Goal: Information Seeking & Learning: Learn about a topic

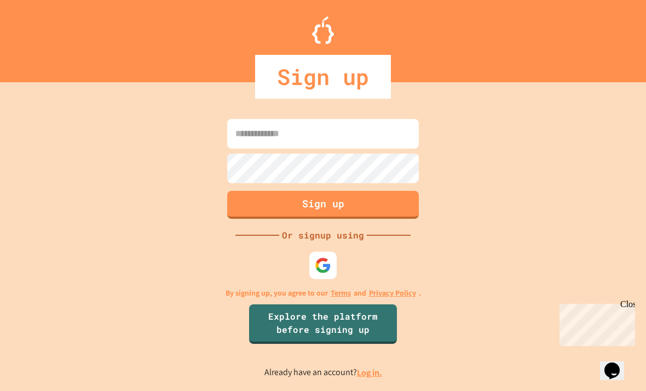
click at [334, 146] on input at bounding box center [323, 134] width 192 height 30
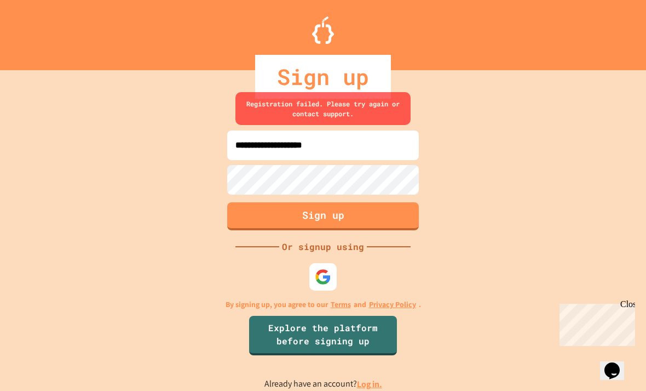
click at [384, 160] on input "**********" at bounding box center [323, 145] width 192 height 30
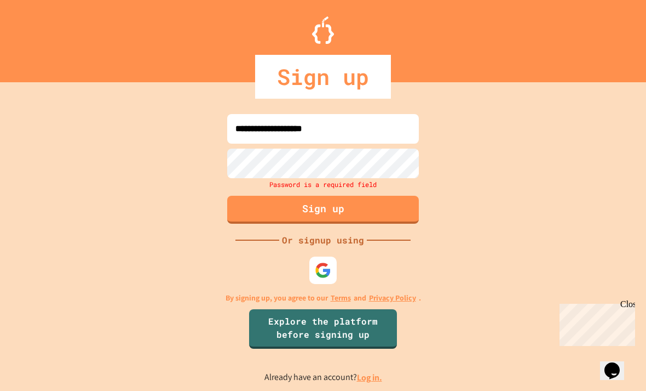
click at [638, 193] on div "**********" at bounding box center [323, 247] width 646 height 286
click at [366, 135] on input "**********" at bounding box center [323, 129] width 192 height 30
click at [386, 143] on input "**********" at bounding box center [323, 129] width 192 height 30
type input "**********"
click at [391, 143] on input "**********" at bounding box center [323, 129] width 192 height 30
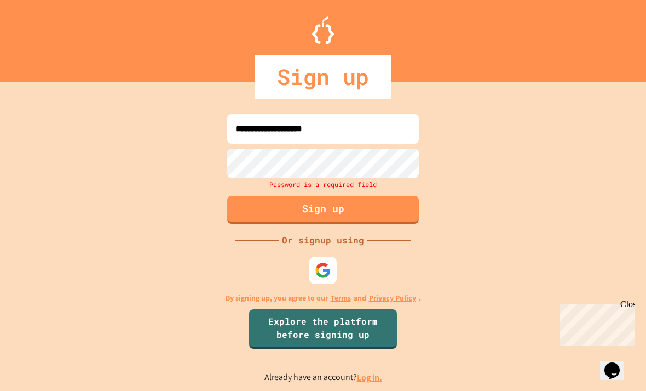
type input "**********"
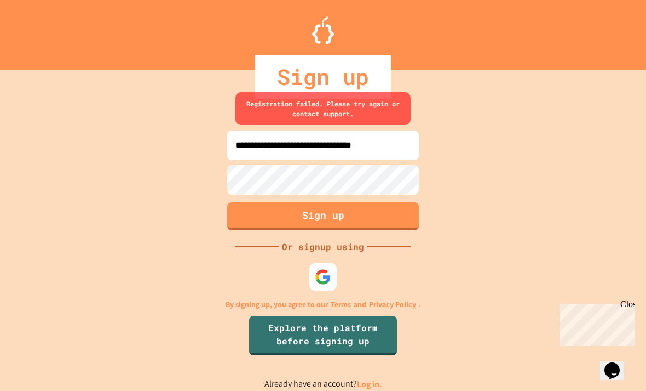
click at [399, 160] on input "**********" at bounding box center [323, 145] width 192 height 30
type input "**********"
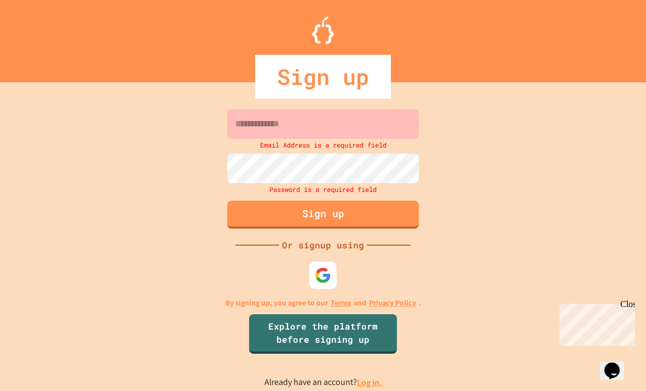
scroll to position [35, 0]
click at [378, 376] on link "Log in." at bounding box center [369, 382] width 25 height 12
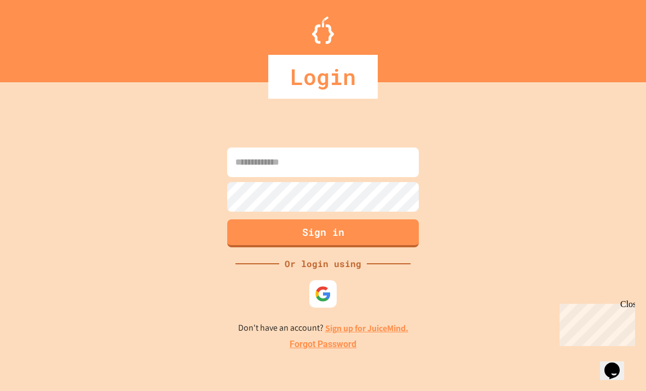
click at [383, 153] on input at bounding box center [323, 162] width 192 height 30
type input "**********"
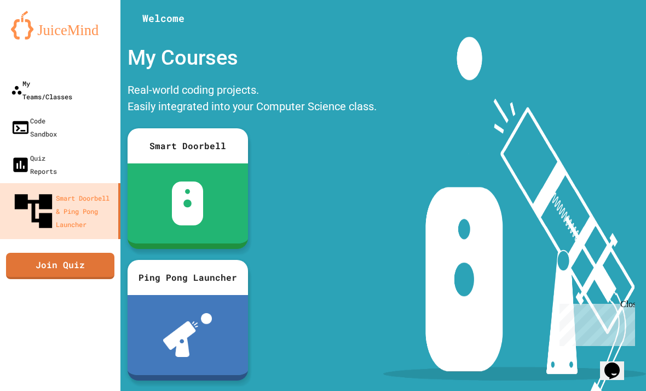
click at [50, 77] on div "My Teams/Classes" at bounding box center [41, 90] width 61 height 26
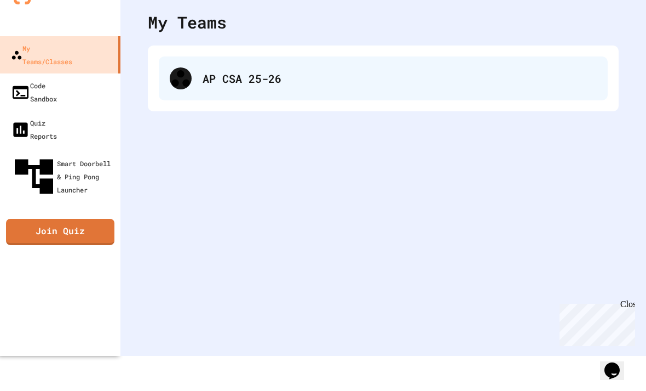
click at [204, 89] on div "AP CSA 25-26" at bounding box center [383, 78] width 449 height 44
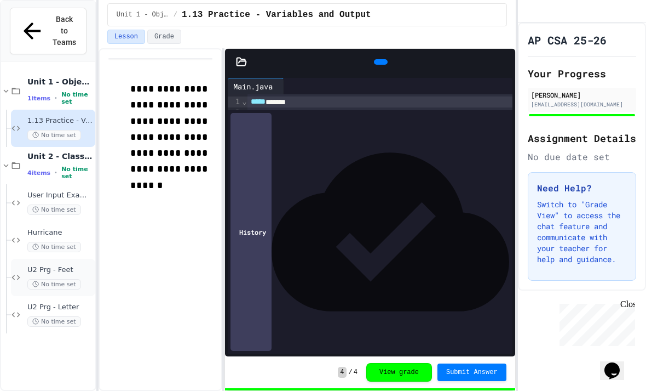
click at [53, 259] on div "U2 Prg - Feet No time set" at bounding box center [53, 277] width 84 height 37
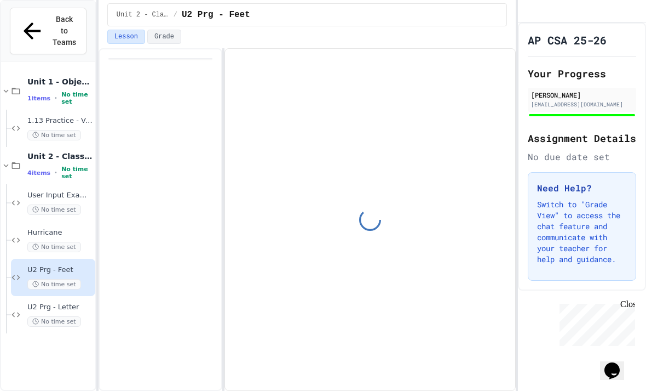
scroll to position [31, 0]
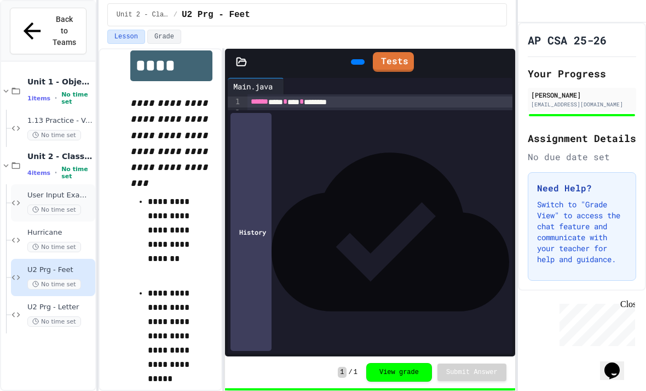
click at [47, 184] on div "User Input Example No time set" at bounding box center [53, 202] width 84 height 37
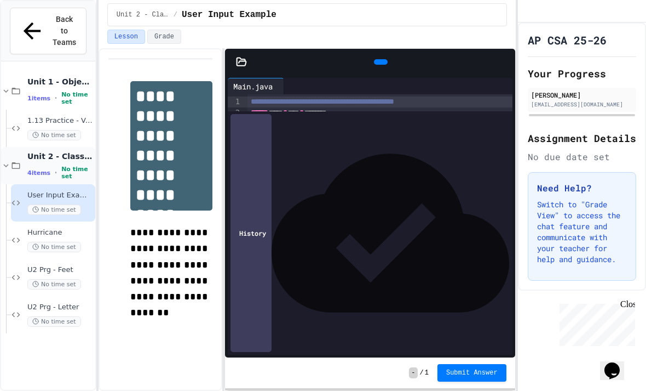
click at [10, 160] on icon at bounding box center [6, 165] width 10 height 10
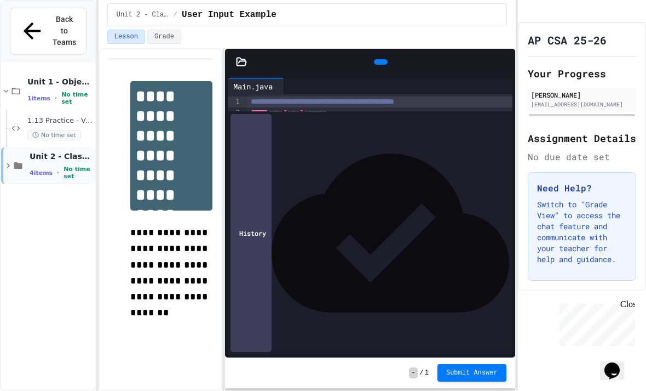
click at [14, 147] on div "Unit 2 - Class Structure and Design 4 items • No time set" at bounding box center [48, 165] width 94 height 37
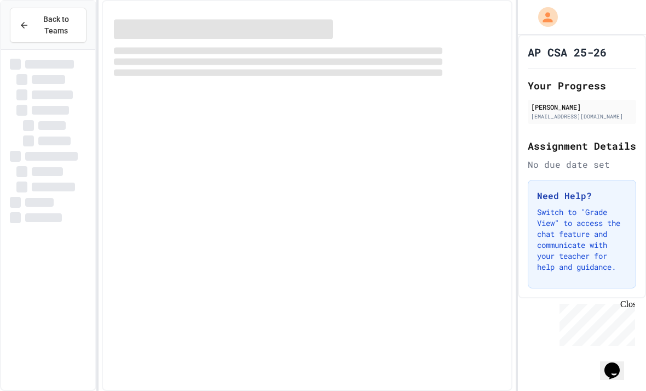
scroll to position [35, 0]
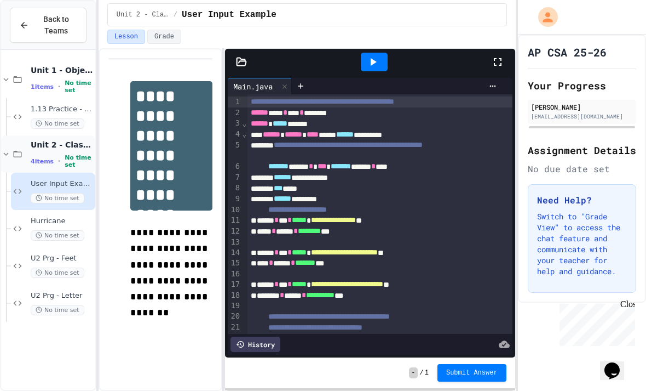
click at [84, 140] on span "Unit 2 - Class Structure and Design" at bounding box center [62, 145] width 62 height 10
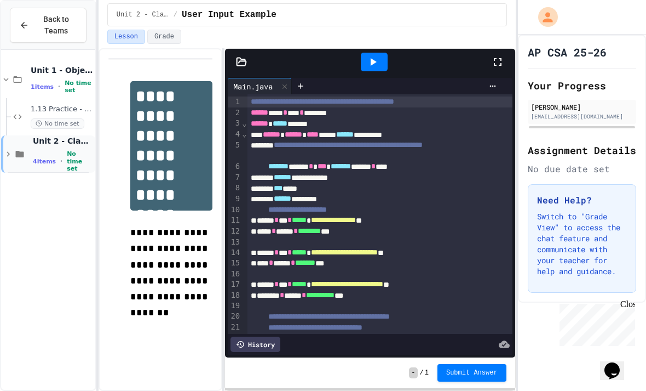
click at [46, 158] on span "4 items" at bounding box center [44, 161] width 23 height 7
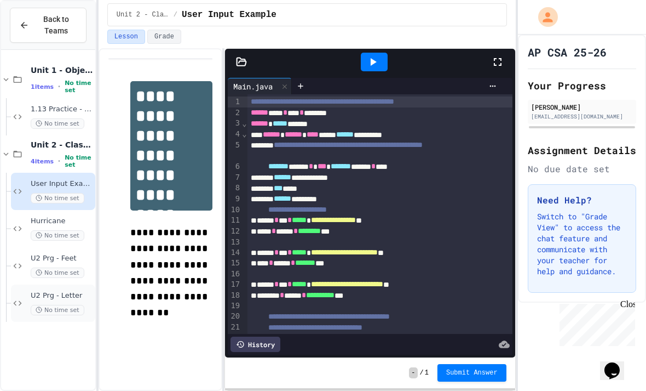
click at [22, 298] on icon at bounding box center [17, 303] width 13 height 10
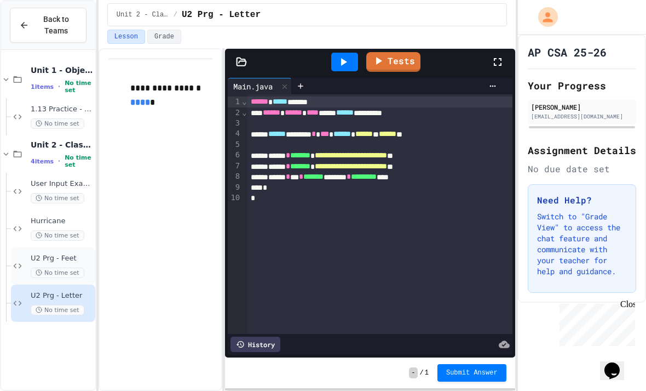
click at [22, 261] on icon at bounding box center [17, 266] width 13 height 10
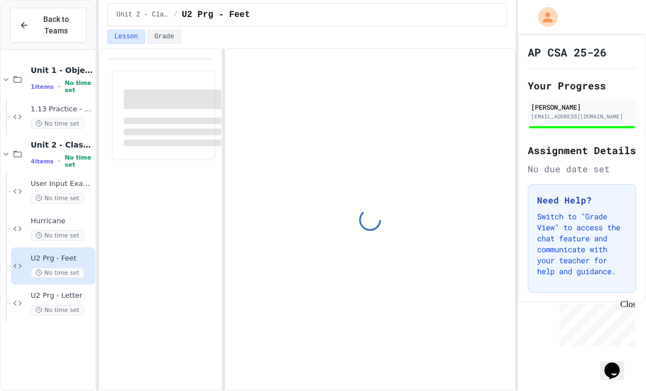
scroll to position [31, 0]
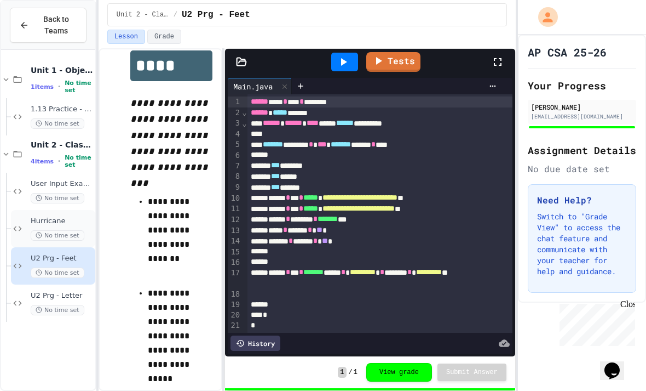
click at [21, 226] on icon at bounding box center [18, 228] width 8 height 5
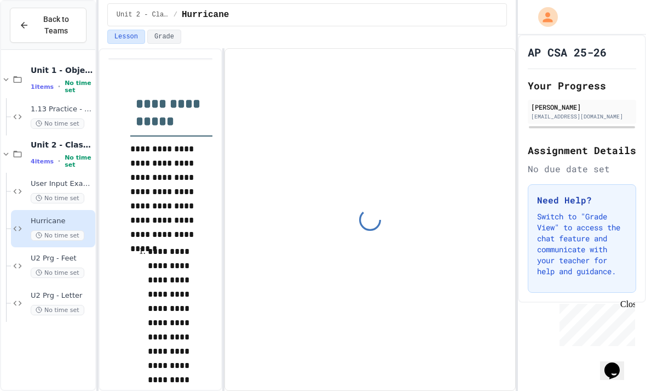
scroll to position [61, 0]
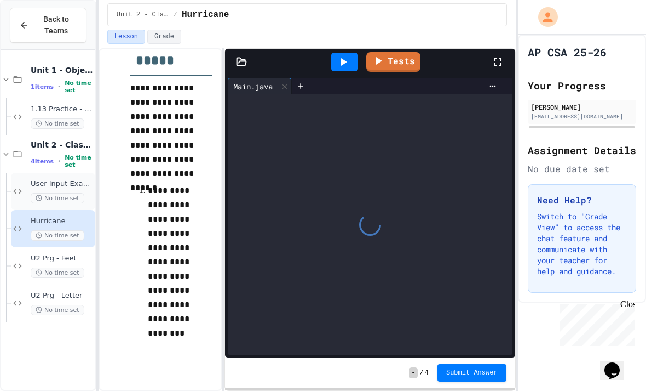
click at [24, 186] on icon at bounding box center [17, 191] width 13 height 10
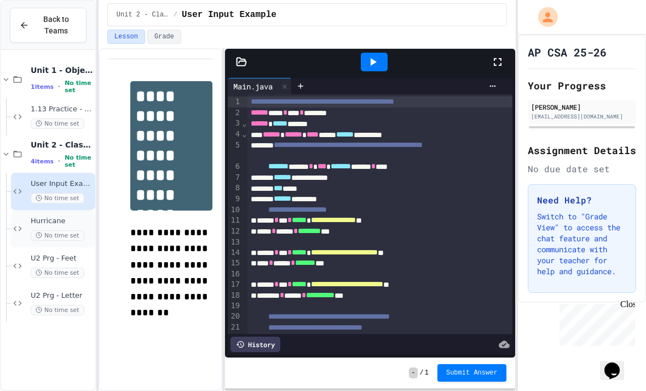
click at [42, 230] on span "No time set" at bounding box center [58, 235] width 54 height 10
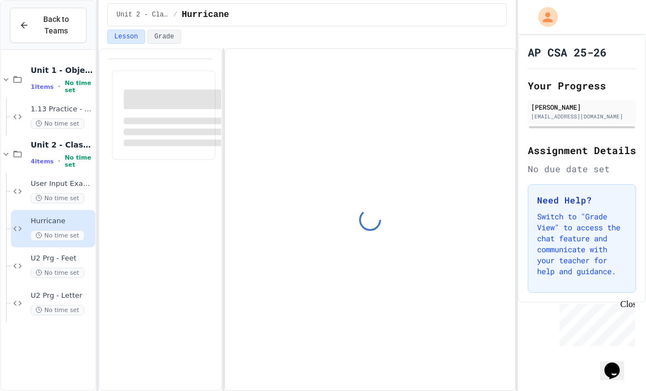
scroll to position [61, 0]
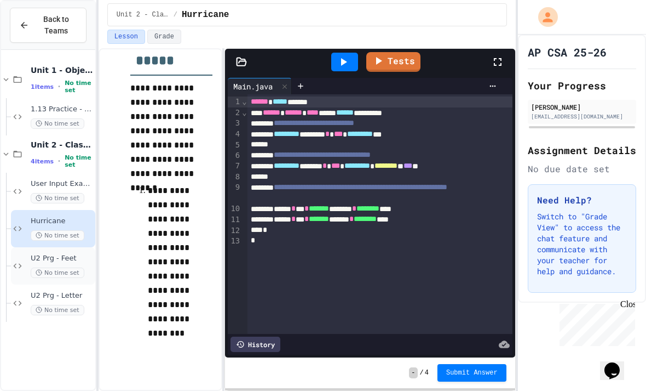
click at [32, 247] on div "U2 Prg - Feet No time set" at bounding box center [53, 265] width 84 height 37
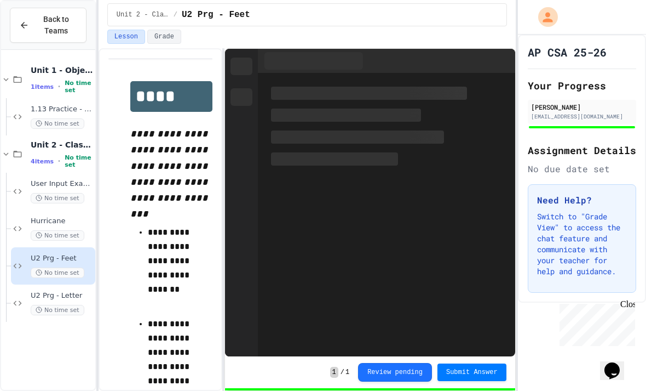
scroll to position [31, 0]
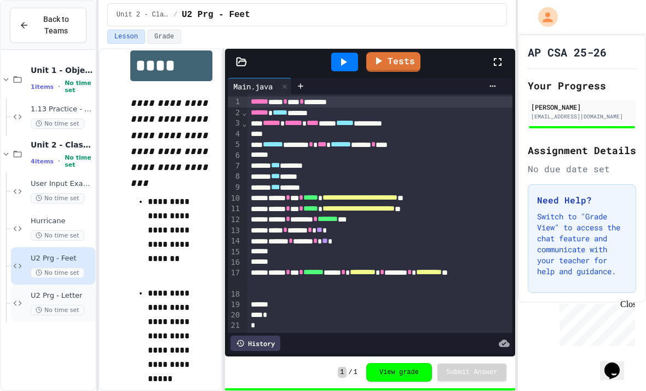
click at [37, 285] on div "U2 Prg - Letter No time set" at bounding box center [53, 302] width 84 height 37
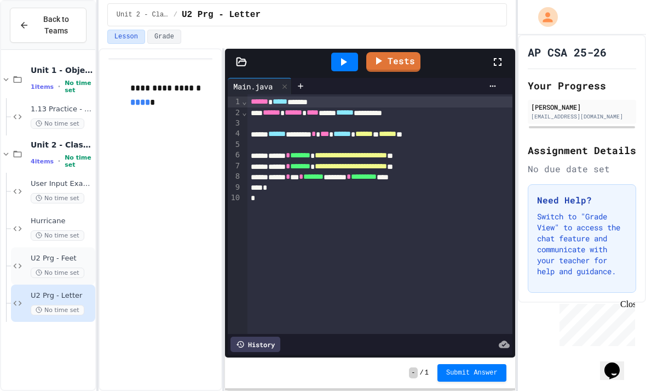
click at [15, 247] on div "U2 Prg - Feet No time set" at bounding box center [53, 265] width 84 height 37
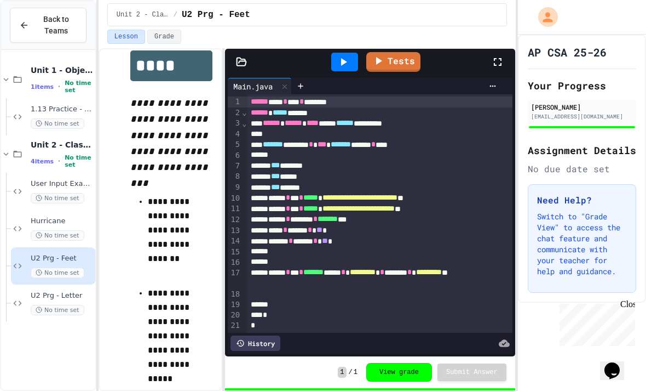
click at [56, 24] on span "Back to Teams" at bounding box center [57, 25] width 42 height 23
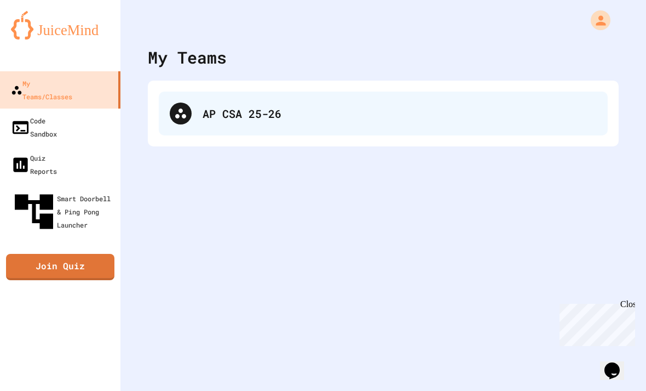
click at [220, 128] on div "AP CSA 25-26" at bounding box center [383, 113] width 449 height 44
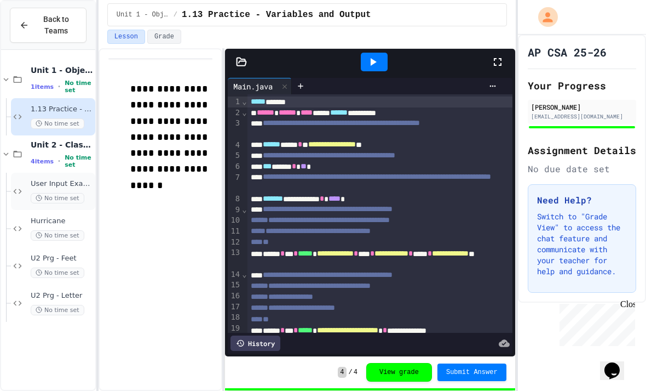
click at [35, 193] on span "No time set" at bounding box center [58, 198] width 54 height 10
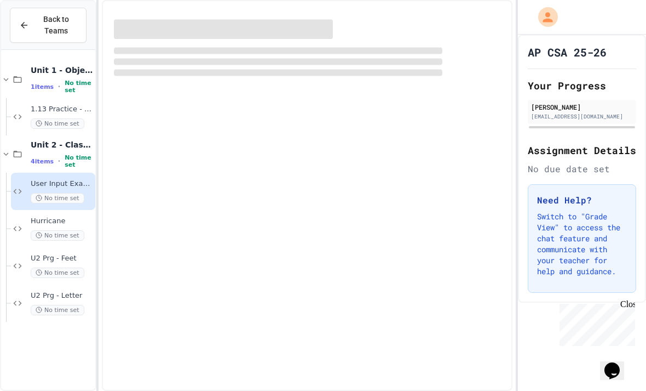
scroll to position [35, 0]
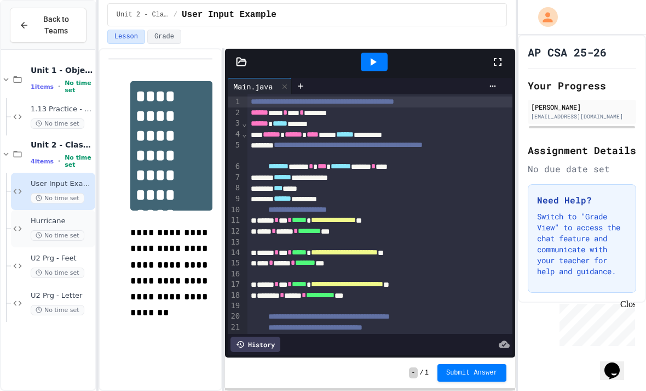
click at [15, 223] on icon at bounding box center [17, 228] width 13 height 10
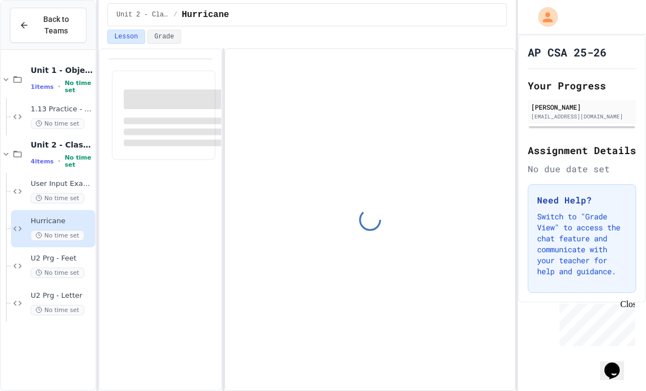
scroll to position [61, 0]
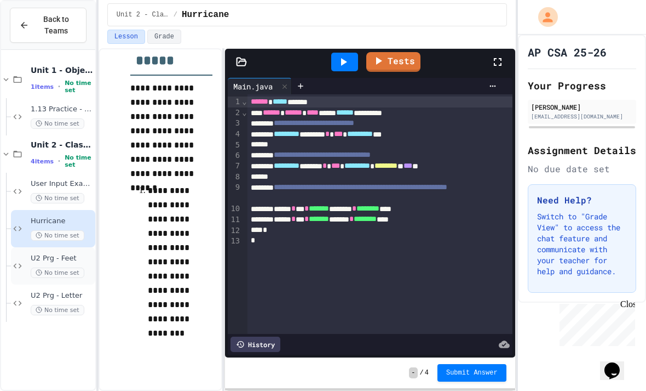
click at [27, 247] on div "U2 Prg - Feet No time set" at bounding box center [53, 265] width 84 height 37
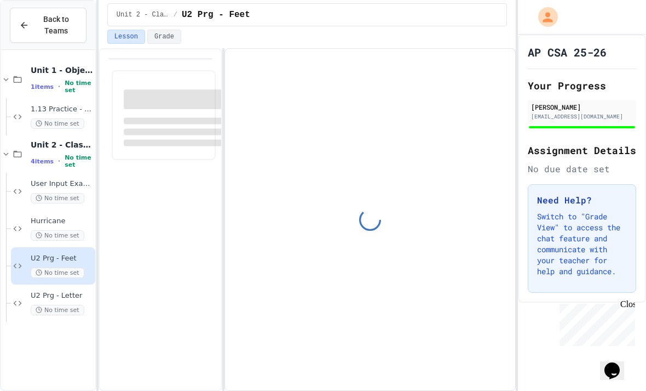
scroll to position [31, 0]
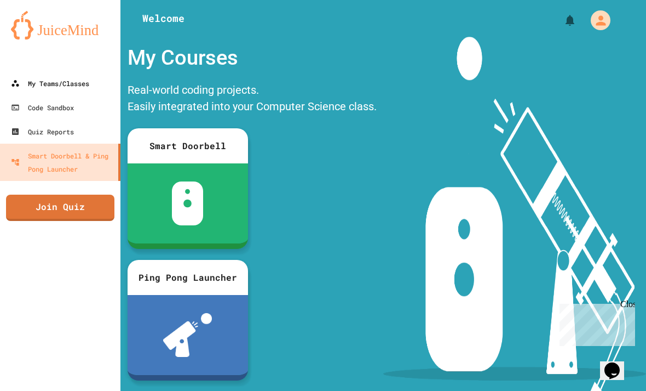
click at [60, 94] on link "My Teams/Classes" at bounding box center [60, 83] width 120 height 24
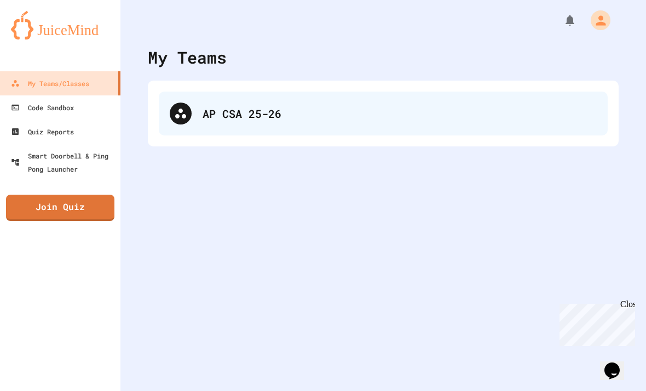
click at [210, 117] on div "AP CSA 25-26" at bounding box center [400, 113] width 394 height 16
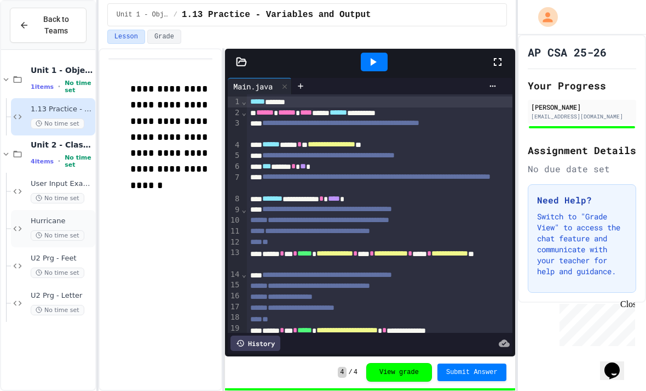
click at [19, 211] on div "Hurricane No time set" at bounding box center [53, 228] width 84 height 37
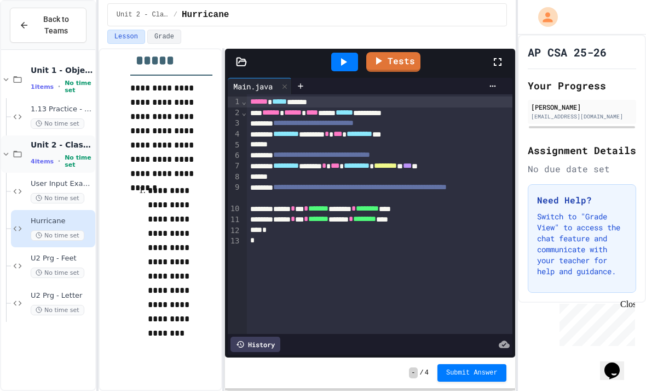
click at [19, 162] on div "Unit 2 - Class Structure and Design 4 items • No time set" at bounding box center [48, 153] width 94 height 37
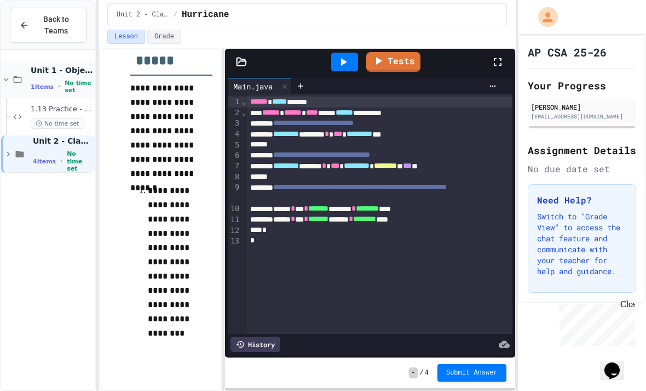
click at [19, 73] on div "Unit 1 - Object-Oriented Programming 1 items • No time set" at bounding box center [48, 79] width 94 height 37
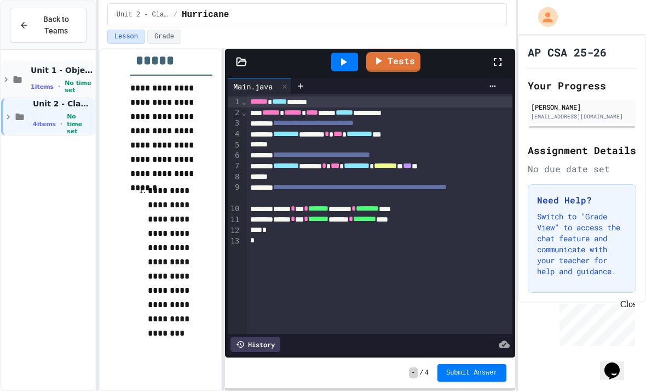
click at [17, 88] on div "Unit 1 - Object-Oriented Programming 1 items • No time set" at bounding box center [48, 79] width 94 height 37
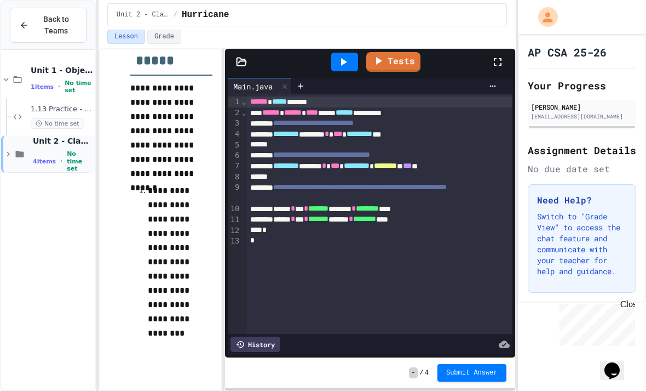
click at [41, 163] on span "4 items" at bounding box center [44, 161] width 23 height 7
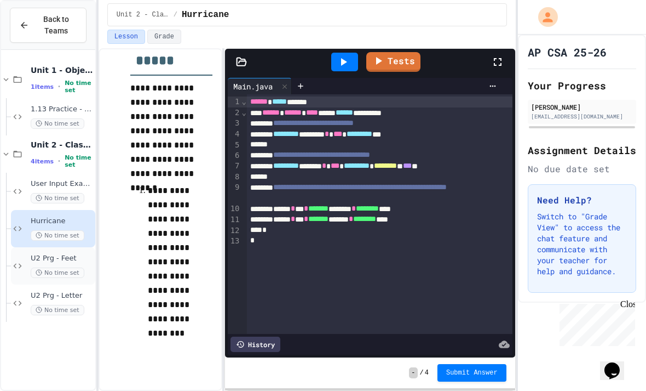
click at [54, 250] on div "U2 Prg - Feet No time set" at bounding box center [53, 265] width 84 height 37
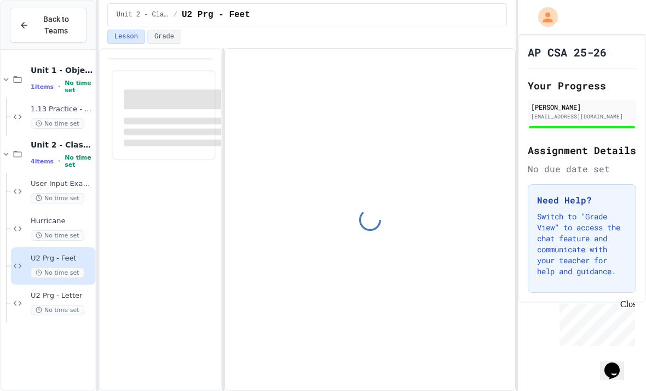
scroll to position [31, 0]
click at [38, 308] on div "Unit 1 - Object-Oriented Programming 1 items • No time set 1.13 Practice - Vari…" at bounding box center [48, 237] width 94 height 366
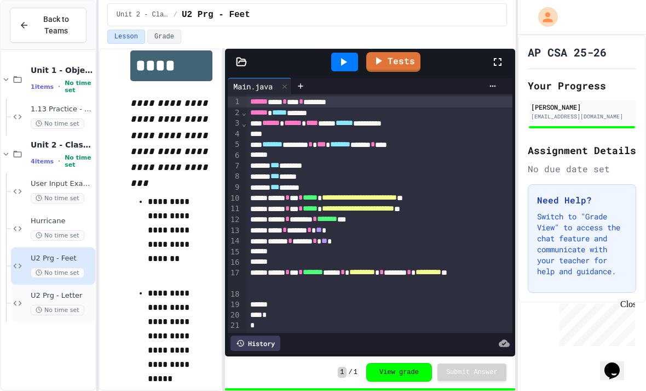
click at [55, 291] on span "U2 Prg - Letter" at bounding box center [62, 295] width 62 height 9
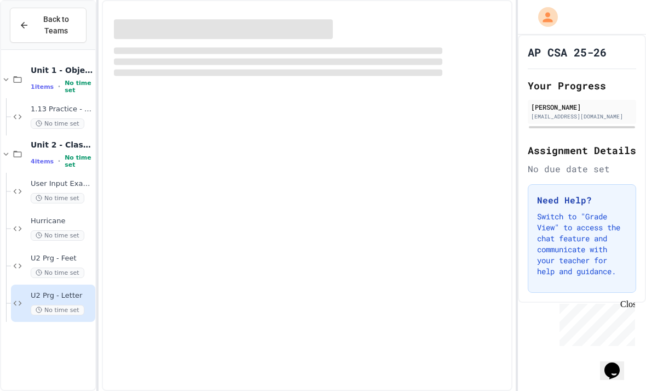
click at [42, 328] on div "Unit 1 - Object-Oriented Programming 1 items • No time set 1.13 Practice - Vari…" at bounding box center [48, 237] width 94 height 366
click at [33, 31] on div "Back to Teams" at bounding box center [48, 25] width 58 height 23
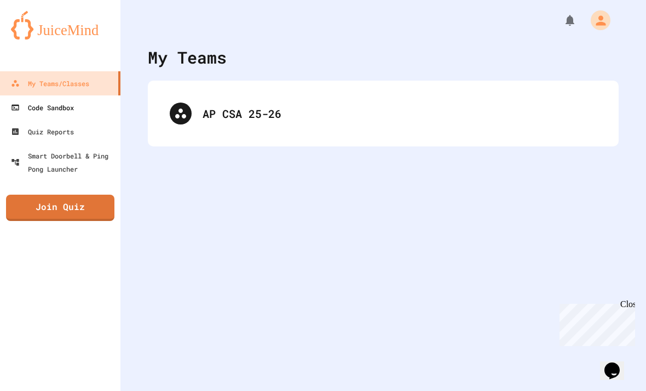
click at [32, 103] on div "Code Sandbox" at bounding box center [42, 107] width 63 height 13
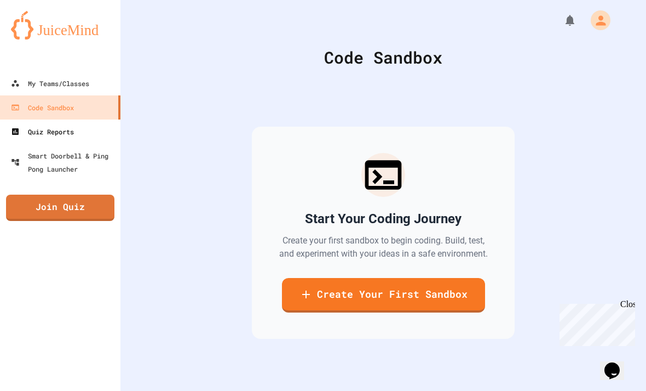
click at [49, 138] on link "Quiz Reports" at bounding box center [60, 131] width 120 height 24
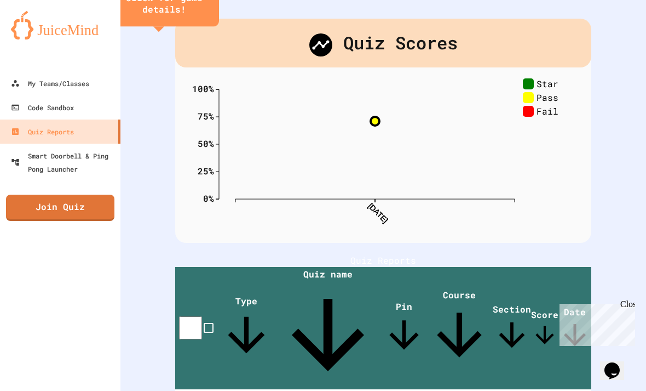
scroll to position [35, 0]
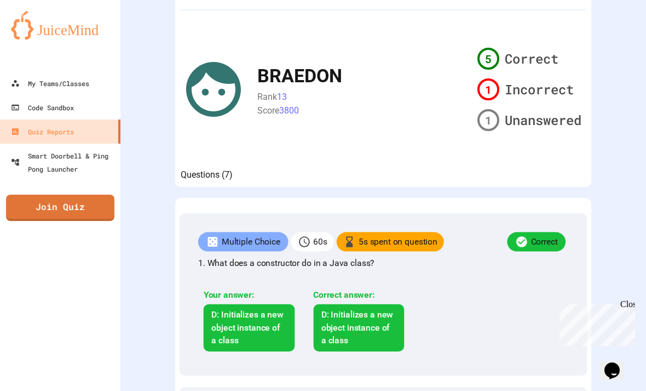
scroll to position [166, 0]
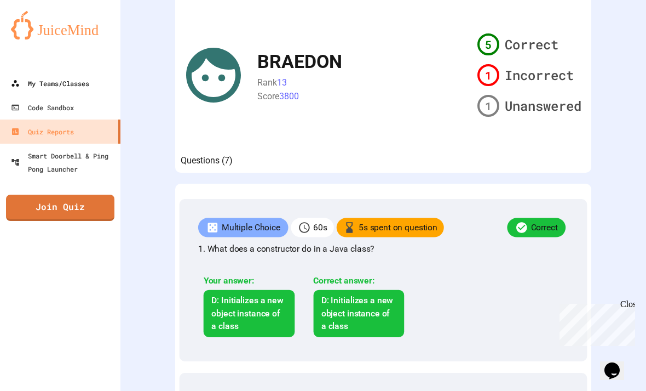
click at [38, 89] on div "My Teams/Classes" at bounding box center [50, 83] width 78 height 13
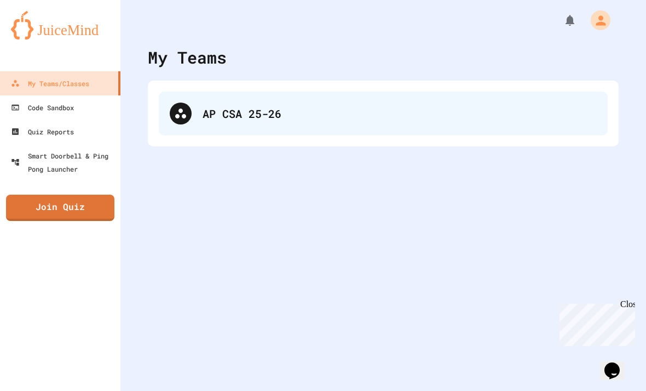
click at [195, 130] on div "AP CSA 25-26" at bounding box center [383, 113] width 449 height 44
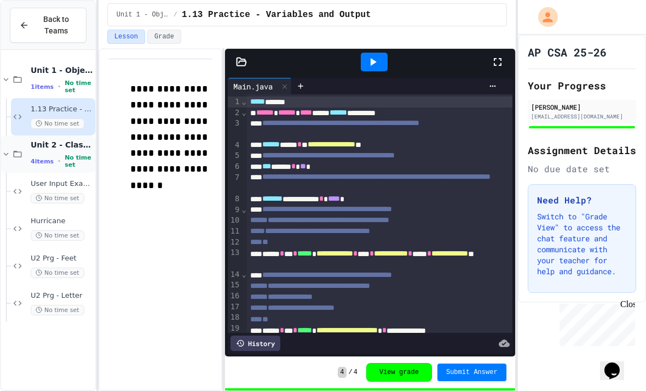
click at [6, 159] on div "Unit 2 - Class Structure and Design 4 items • No time set" at bounding box center [48, 153] width 94 height 37
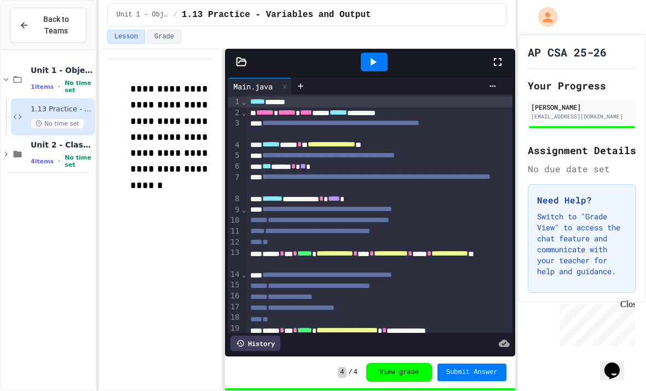
click at [6, 159] on div "Unit 2 - Class Structure and Design 4 items • No time set" at bounding box center [48, 153] width 94 height 37
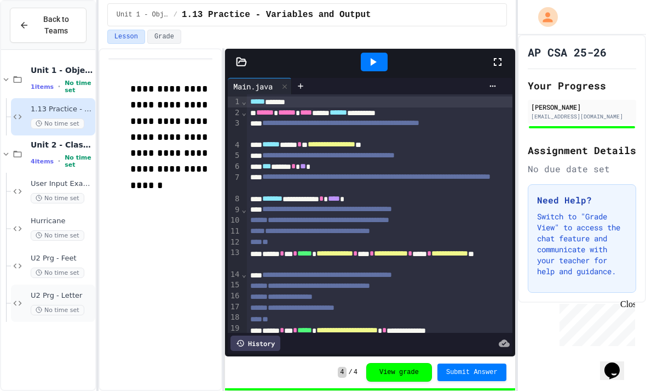
click at [45, 292] on span "U2 Prg - Letter" at bounding box center [62, 295] width 62 height 9
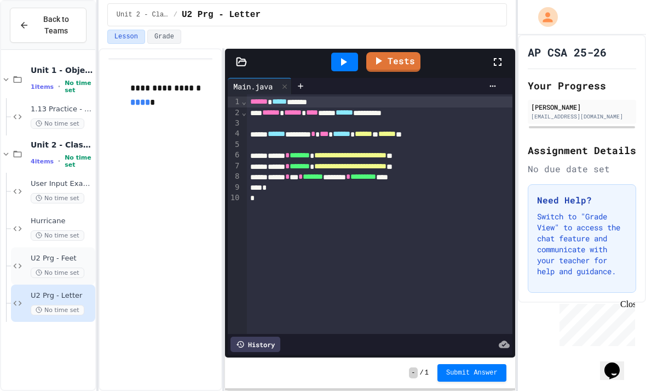
click at [49, 259] on span "U2 Prg - Feet" at bounding box center [62, 258] width 62 height 9
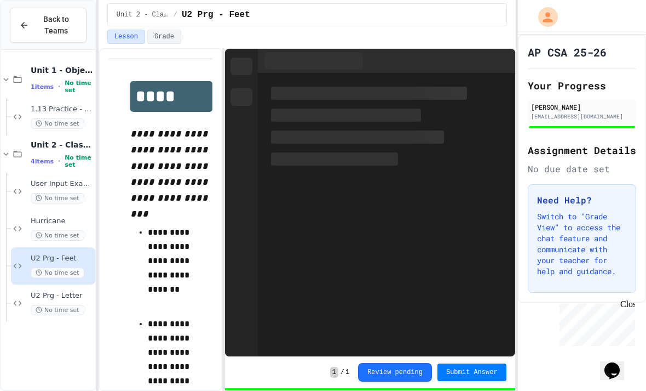
scroll to position [31, 0]
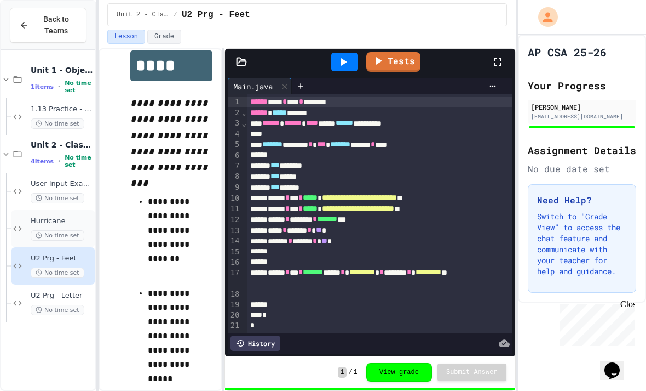
click at [69, 230] on span "No time set" at bounding box center [58, 235] width 54 height 10
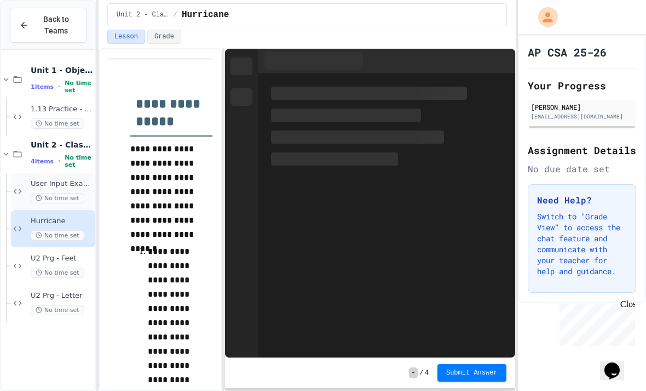
scroll to position [61, 0]
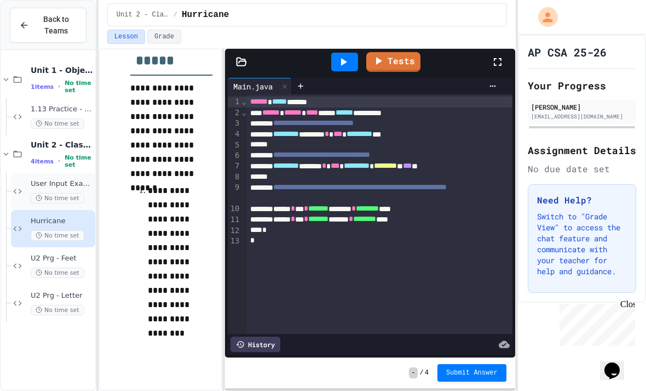
click at [65, 179] on span "User Input Example" at bounding box center [62, 183] width 62 height 9
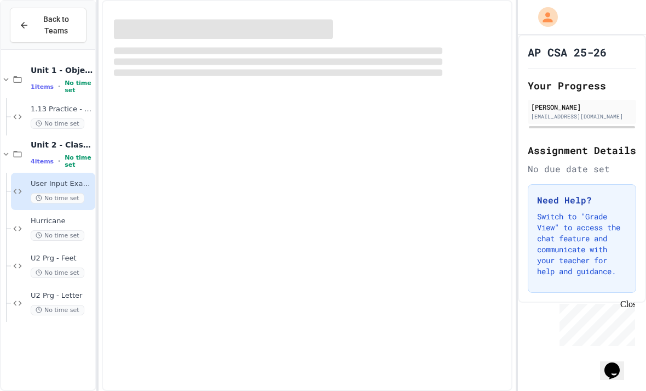
scroll to position [35, 0]
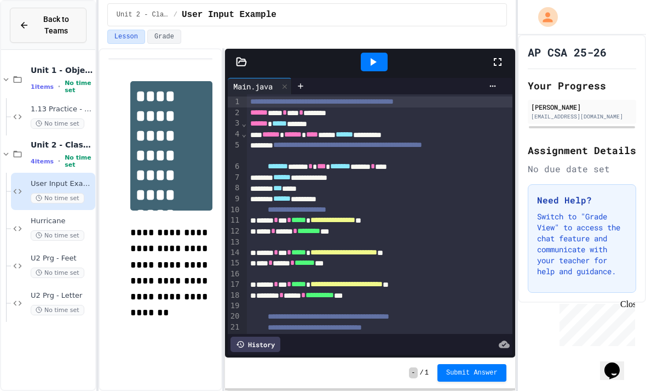
click at [38, 8] on button "Back to Teams" at bounding box center [48, 25] width 77 height 35
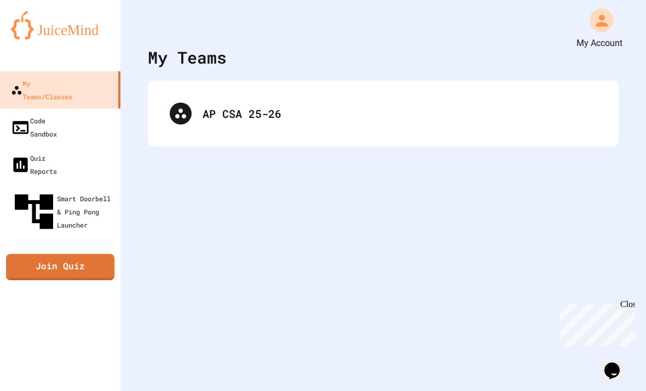
click at [598, 14] on icon "My Account" at bounding box center [602, 21] width 18 height 18
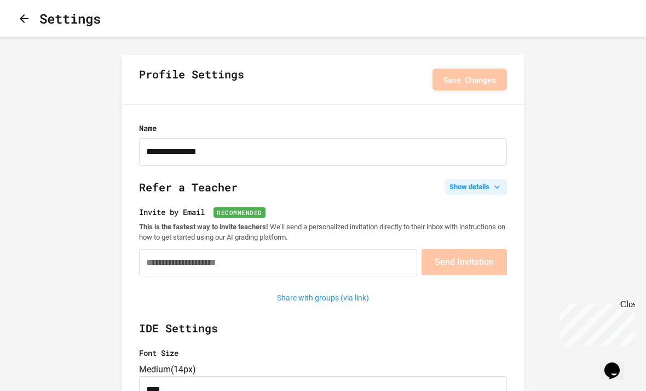
click at [452, 193] on button "Show details" at bounding box center [476, 186] width 62 height 15
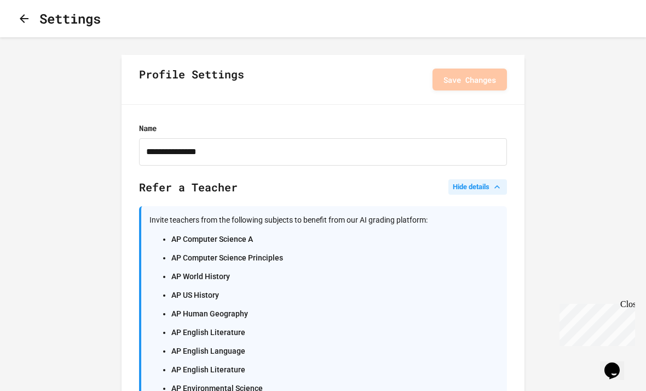
click at [452, 193] on button "Hide details" at bounding box center [478, 186] width 59 height 15
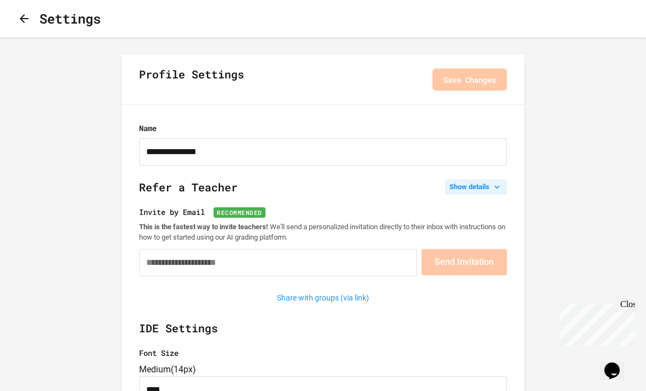
click at [467, 187] on button "Show details" at bounding box center [476, 186] width 62 height 15
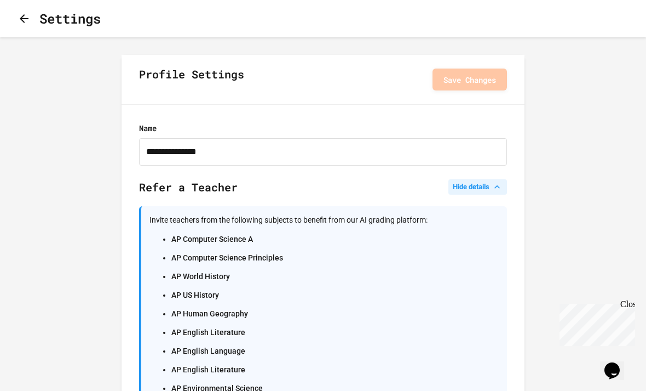
click at [475, 191] on button "Hide details" at bounding box center [478, 186] width 59 height 15
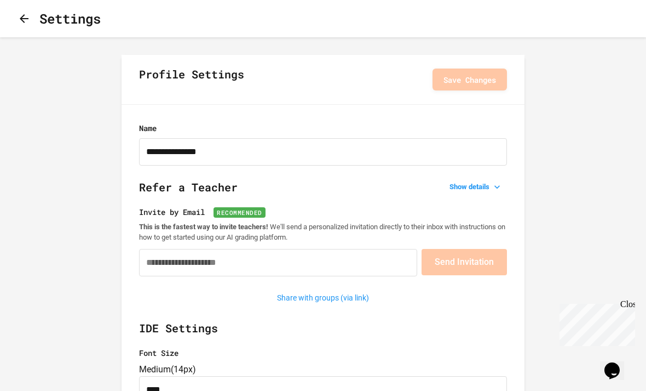
click at [31, 22] on icon "button" at bounding box center [24, 18] width 13 height 13
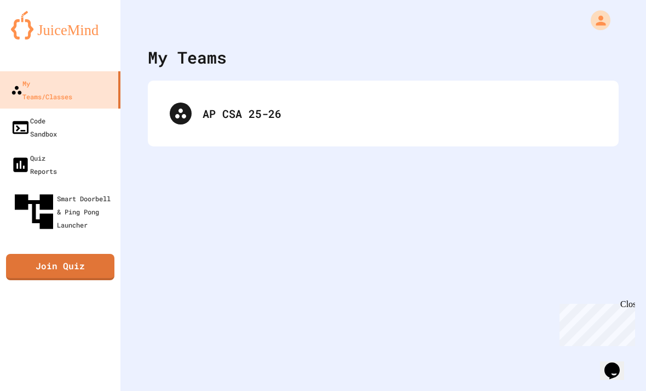
click at [20, 22] on img at bounding box center [60, 25] width 99 height 28
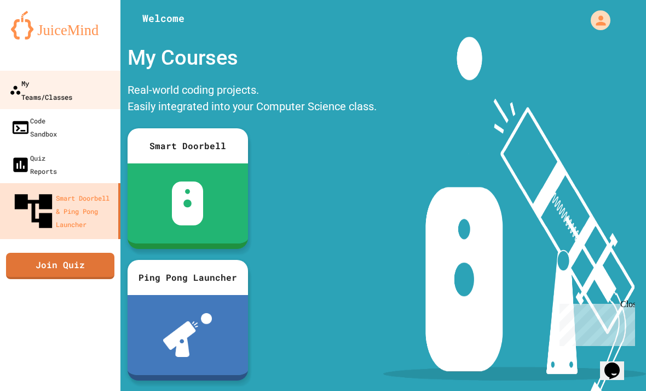
click at [54, 74] on link "My Teams/Classes" at bounding box center [60, 90] width 124 height 38
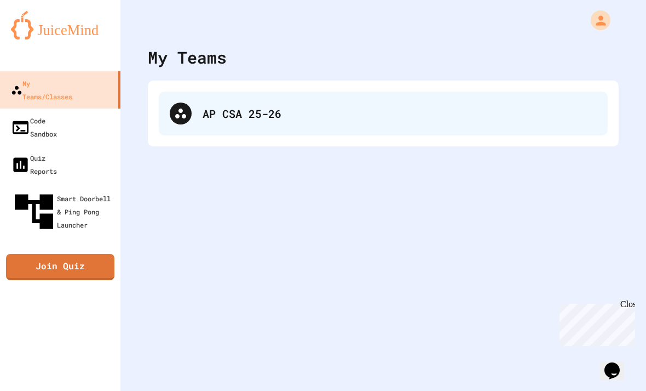
click at [274, 105] on div "AP CSA 25-26" at bounding box center [400, 113] width 394 height 16
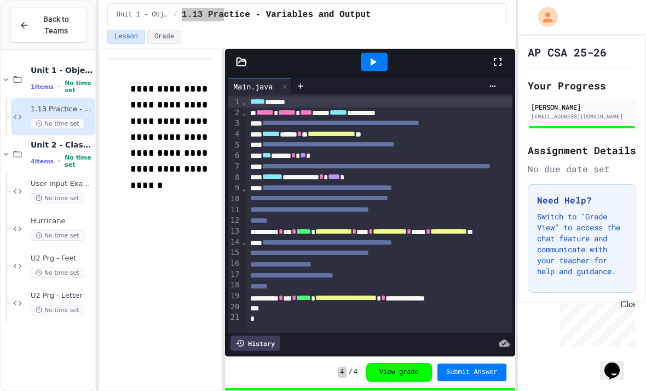
drag, startPoint x: 183, startPoint y: 15, endPoint x: 223, endPoint y: 14, distance: 40.0
click at [223, 14] on span "1.13 Practice - Variables and Output" at bounding box center [277, 14] width 190 height 13
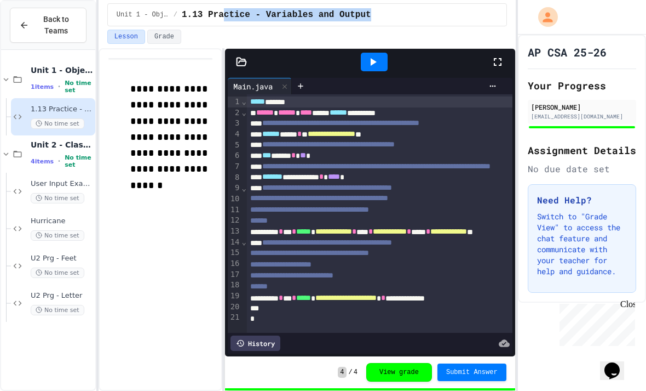
drag, startPoint x: 223, startPoint y: 14, endPoint x: 384, endPoint y: 13, distance: 161.0
click at [384, 13] on div "Unit 1 - Object-Oriented Programming / 1.13 Practice - Variables and Output" at bounding box center [307, 14] width 381 height 13
click at [383, 14] on div "Unit 1 - Object-Oriented Programming / 1.13 Practice - Variables and Output" at bounding box center [307, 14] width 381 height 13
drag, startPoint x: 378, startPoint y: 16, endPoint x: 182, endPoint y: 16, distance: 196.1
click at [182, 16] on div "Unit 1 - Object-Oriented Programming / 1.13 Practice - Variables and Output" at bounding box center [307, 14] width 381 height 13
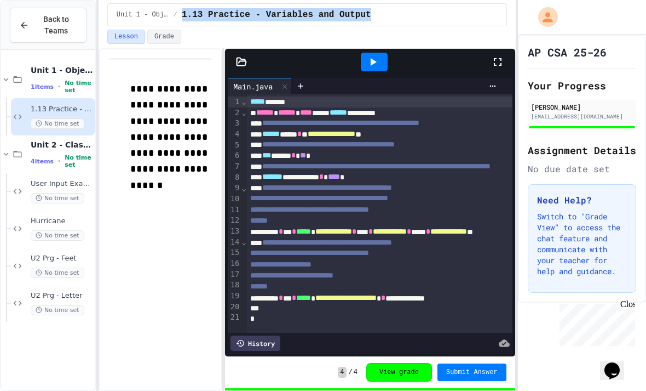
click at [182, 15] on span "1.13 Practice - Variables and Output" at bounding box center [277, 14] width 190 height 13
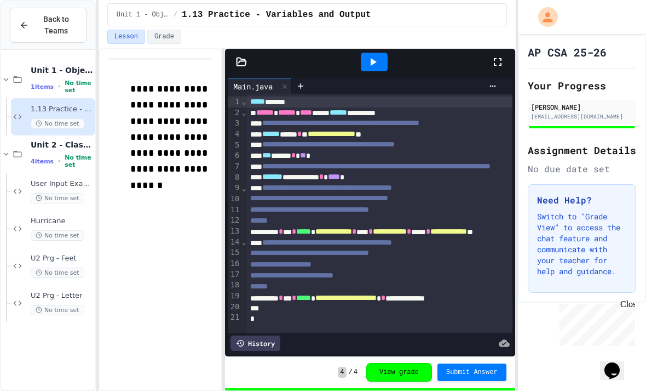
drag, startPoint x: 182, startPoint y: 15, endPoint x: 416, endPoint y: 8, distance: 234.0
click at [416, 8] on div "Unit 1 - Object-Oriented Programming / 1.13 Practice - Variables and Output" at bounding box center [307, 14] width 400 height 23
click at [48, 255] on span "U2 Prg - Feet" at bounding box center [62, 258] width 62 height 9
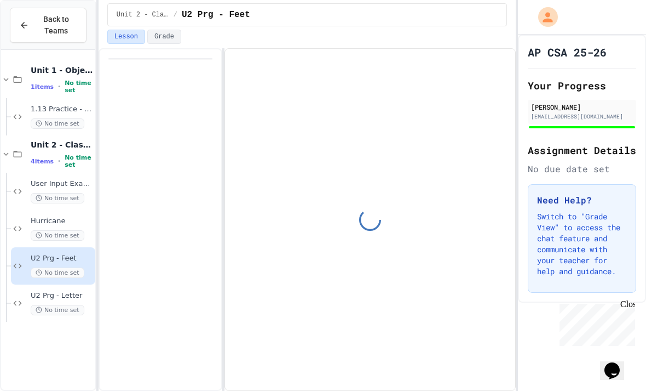
scroll to position [31, 0]
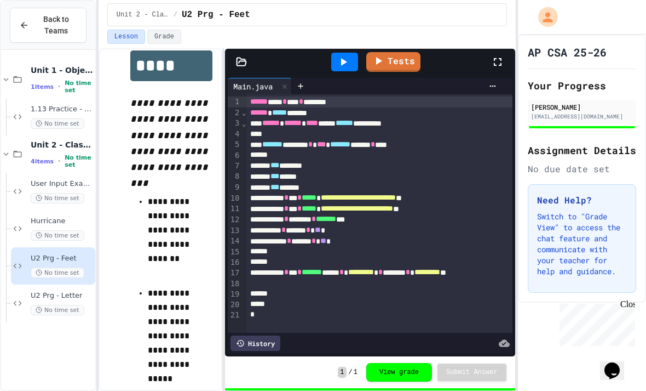
click at [66, 254] on span "U2 Prg - Feet" at bounding box center [62, 258] width 62 height 9
click at [62, 216] on span "Hurricane" at bounding box center [62, 220] width 62 height 9
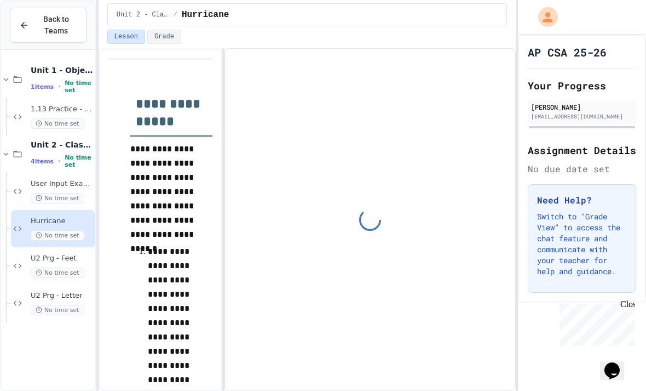
scroll to position [61, 0]
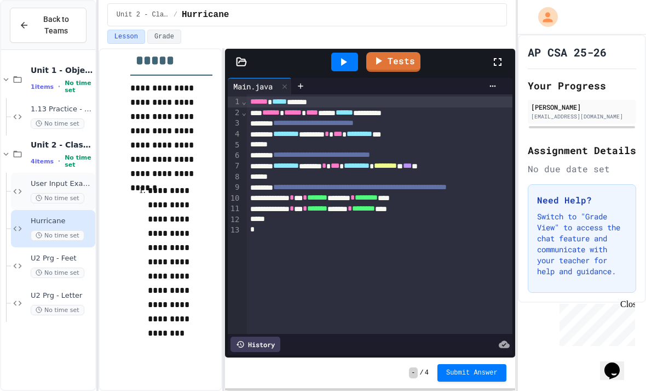
click at [76, 179] on div "User Input Example No time set" at bounding box center [62, 191] width 62 height 24
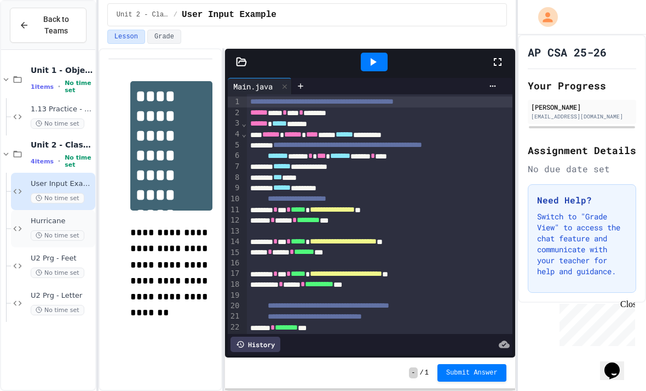
click at [77, 216] on span "Hurricane" at bounding box center [62, 220] width 62 height 9
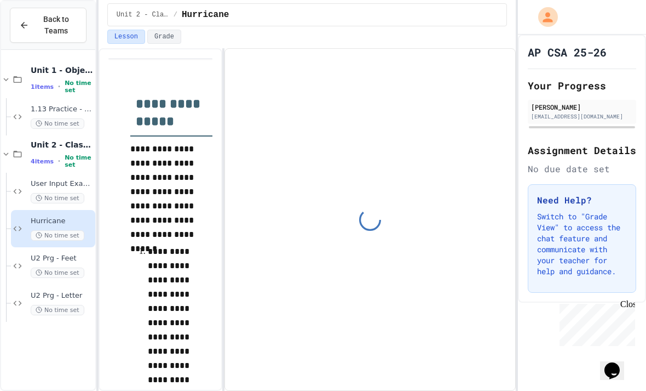
scroll to position [61, 0]
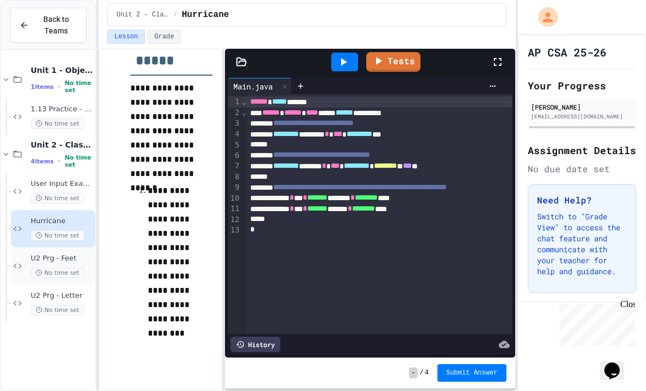
click at [68, 254] on span "U2 Prg - Feet" at bounding box center [62, 258] width 62 height 9
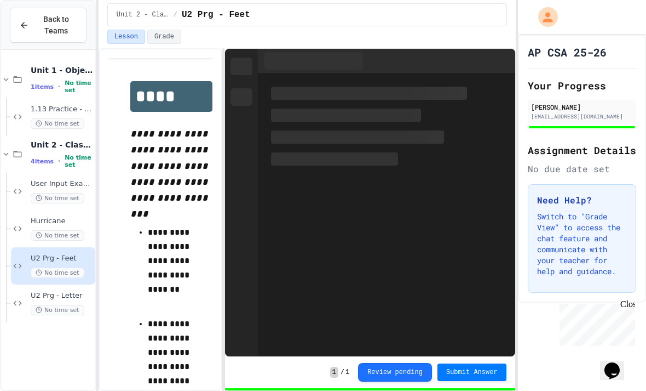
scroll to position [31, 0]
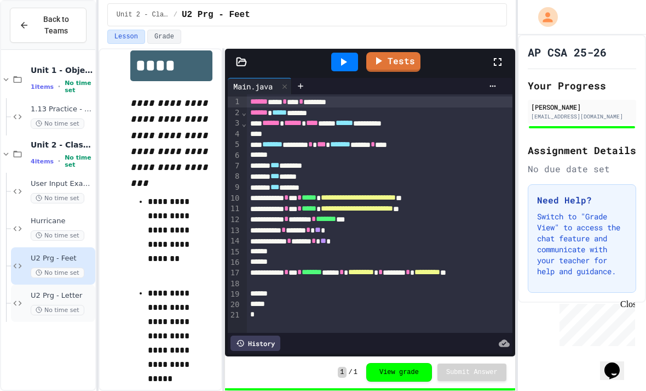
click at [49, 291] on span "U2 Prg - Letter" at bounding box center [62, 295] width 62 height 9
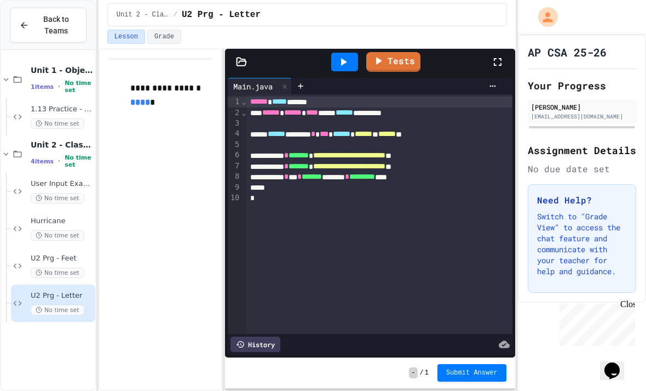
click at [62, 32] on span "Back to Teams" at bounding box center [57, 25] width 42 height 23
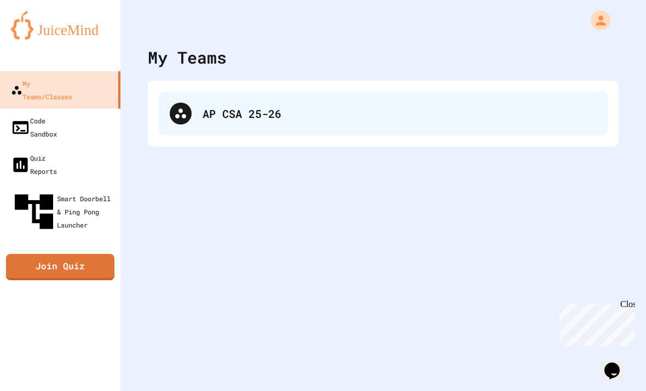
click at [196, 119] on div "AP CSA 25-26" at bounding box center [383, 113] width 449 height 44
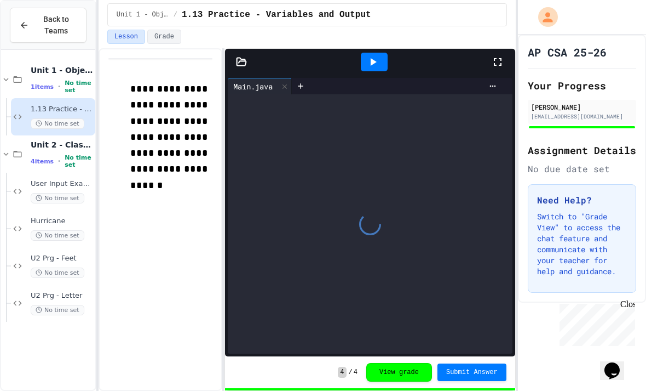
scroll to position [35, 0]
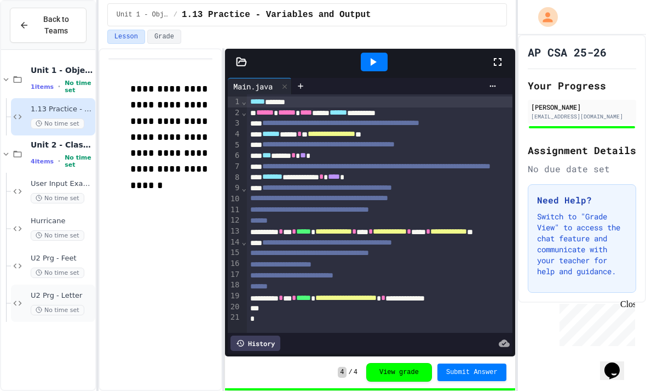
click at [64, 284] on div "U2 Prg - Letter No time set" at bounding box center [53, 302] width 84 height 37
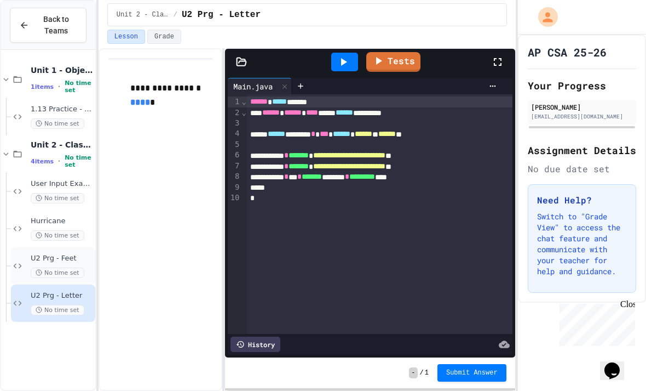
click at [22, 247] on div "U2 Prg - Feet No time set" at bounding box center [53, 265] width 84 height 37
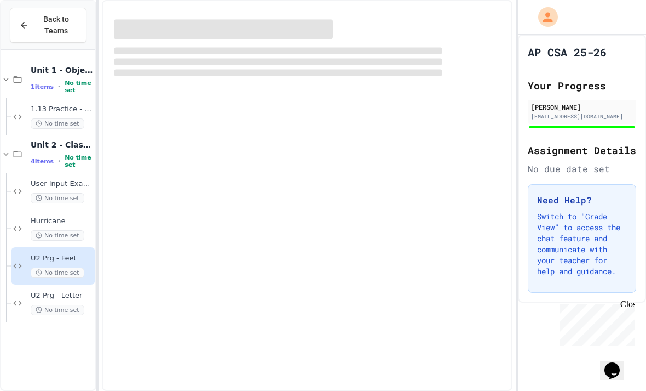
click at [24, 247] on div "U2 Prg - Feet No time set" at bounding box center [53, 265] width 84 height 37
click at [23, 261] on icon at bounding box center [17, 266] width 13 height 10
click at [26, 297] on div "Unit 1 - Object-Oriented Programming 1 items • No time set 1.13 Practice - Vari…" at bounding box center [48, 237] width 94 height 366
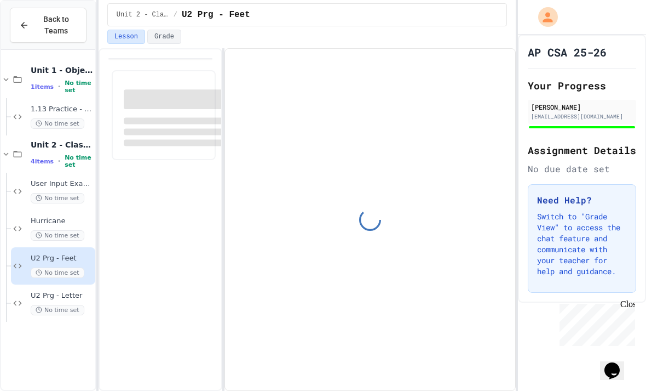
scroll to position [31, 0]
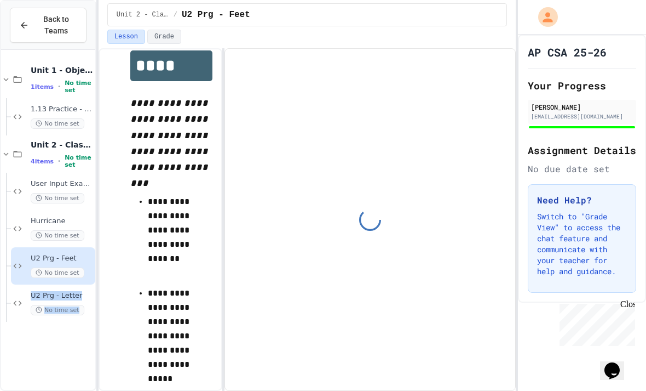
click at [41, 307] on div "Unit 1 - Object-Oriented Programming 1 items • No time set 1.13 Practice - Vari…" at bounding box center [48, 237] width 94 height 366
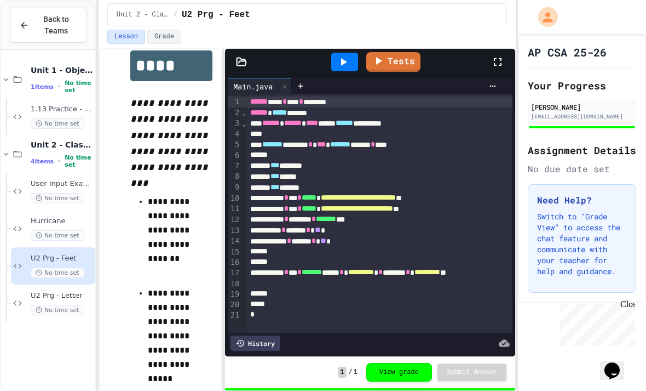
click at [423, 288] on div at bounding box center [397, 293] width 300 height 10
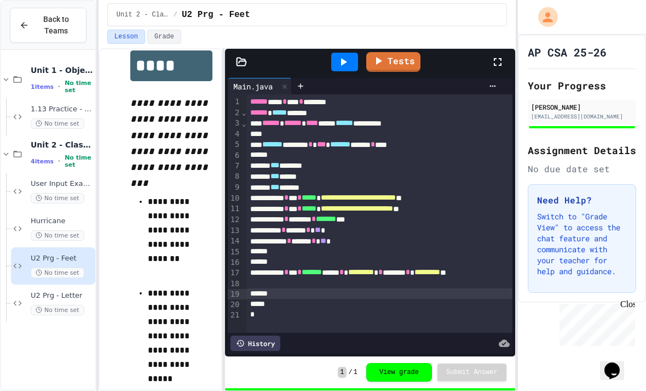
click at [434, 288] on div at bounding box center [397, 293] width 300 height 10
click at [581, 35] on div "AP CSA 25-26 Your Progress [PERSON_NAME] [EMAIL_ADDRESS][DOMAIN_NAME] Assignmen…" at bounding box center [582, 169] width 128 height 268
click at [16, 301] on icon at bounding box center [18, 303] width 8 height 5
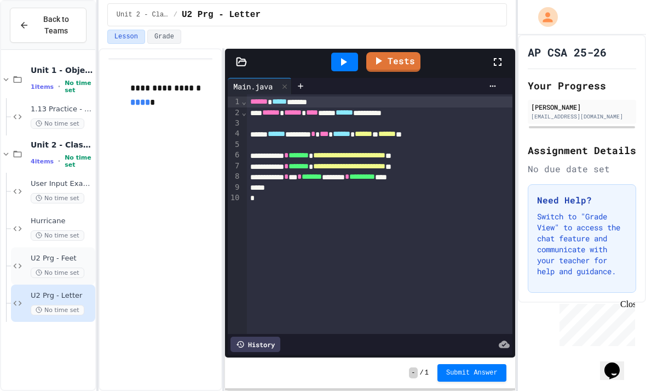
click at [20, 261] on icon at bounding box center [17, 266] width 13 height 10
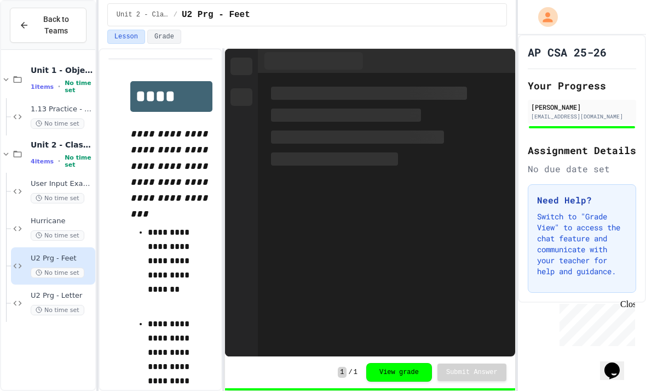
scroll to position [31, 0]
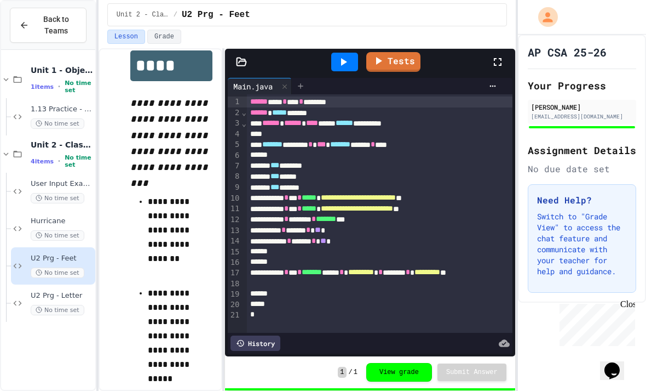
click at [298, 82] on icon at bounding box center [300, 86] width 9 height 9
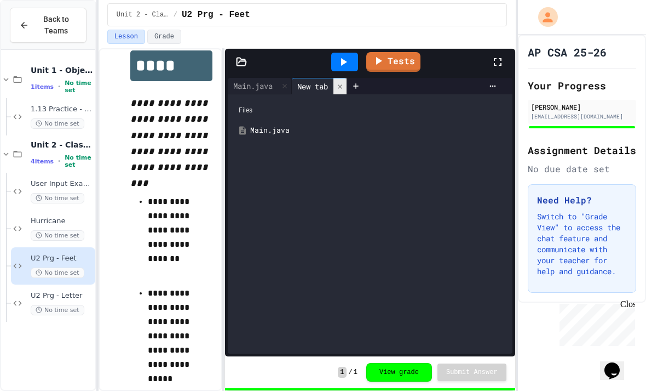
click at [343, 78] on div at bounding box center [340, 86] width 13 height 16
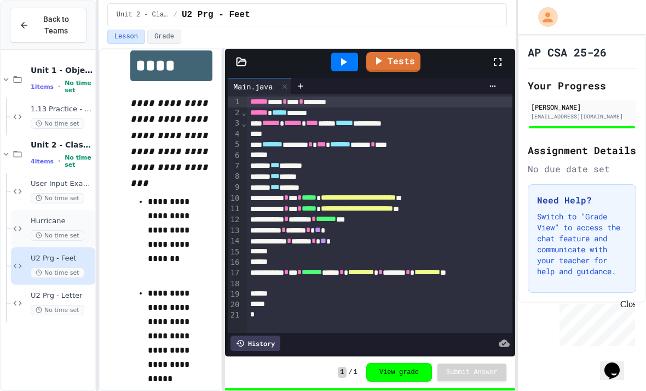
click at [24, 210] on div "Hurricane No time set" at bounding box center [53, 228] width 84 height 37
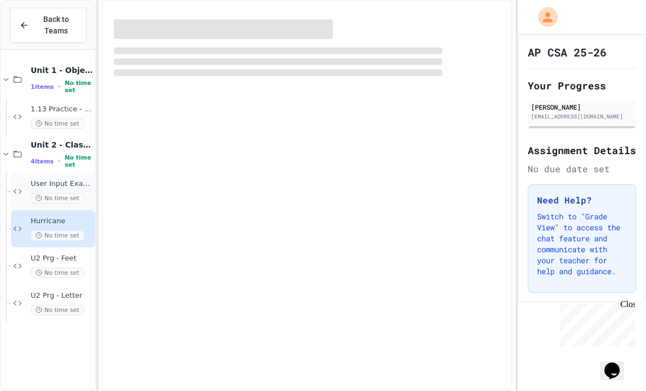
click at [22, 173] on div "User Input Example No time set" at bounding box center [53, 191] width 84 height 37
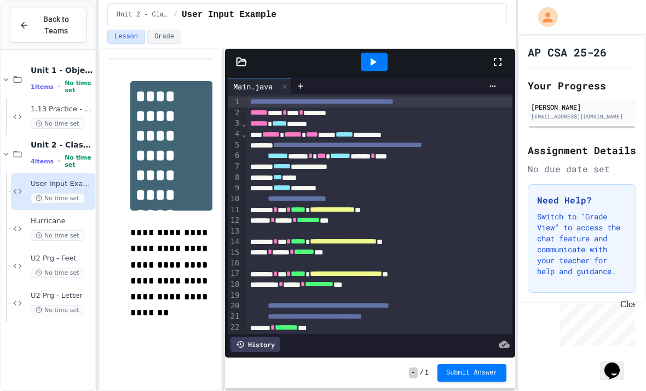
click at [620, 366] on icon "Chat widget" at bounding box center [612, 370] width 15 height 16
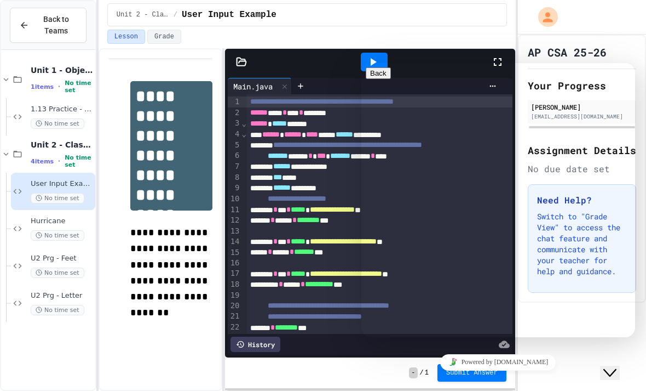
click at [386, 73] on button "Back" at bounding box center [378, 73] width 25 height 12
click at [451, 376] on textarea at bounding box center [408, 380] width 85 height 9
type textarea "*"
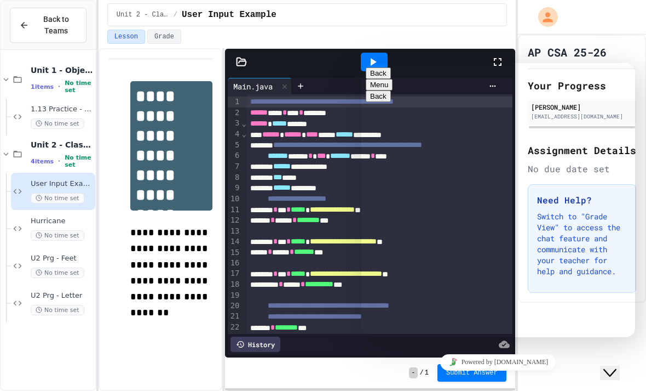
type textarea "**********"
click at [306, 237] on span "*****" at bounding box center [298, 241] width 15 height 8
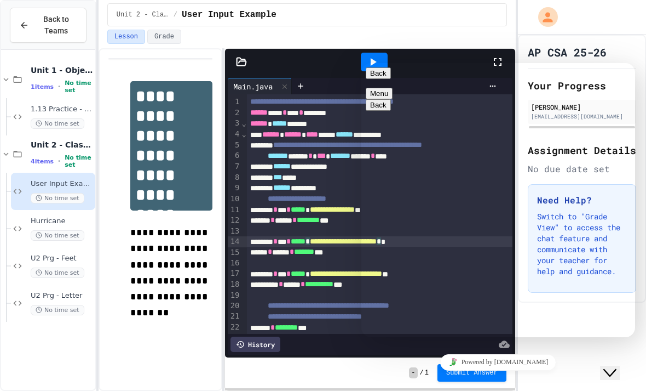
click at [615, 85] on div "Back Menu" at bounding box center [498, 83] width 265 height 32
click at [386, 79] on button "Back" at bounding box center [378, 73] width 25 height 12
click at [616, 366] on icon "Close Chat This icon closes the chat window." at bounding box center [610, 372] width 13 height 13
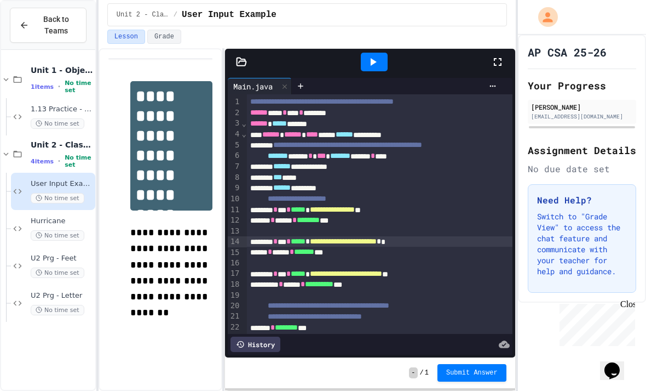
scroll to position [0, -2]
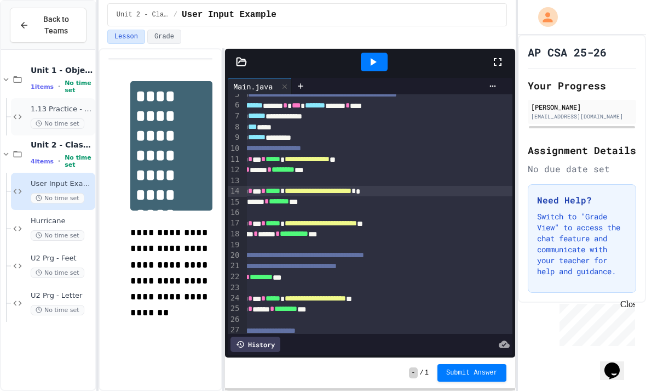
click at [70, 105] on span "1.13 Practice - Variables and Output" at bounding box center [62, 109] width 62 height 9
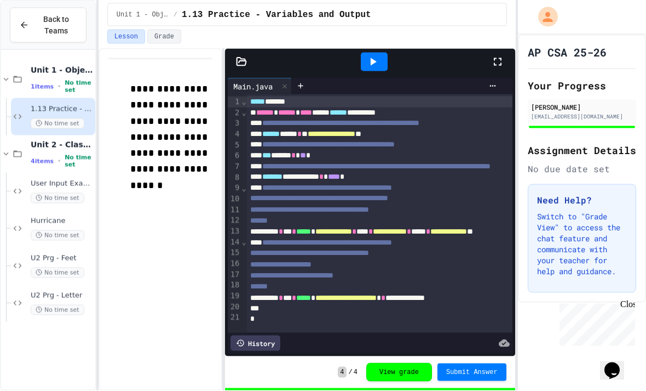
scroll to position [1, 0]
click at [64, 74] on div "Unit 1 - Object-Oriented Programming 1 items • No time set" at bounding box center [62, 79] width 62 height 29
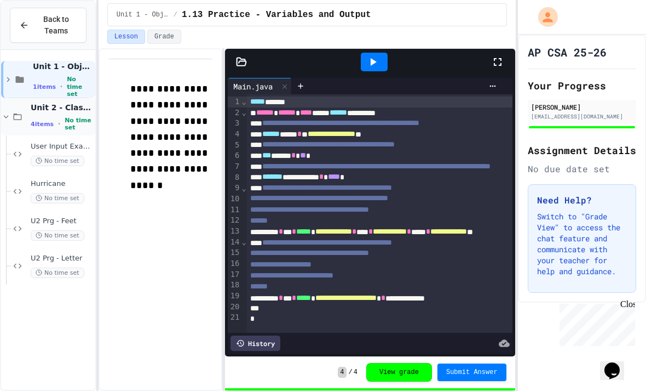
click at [43, 110] on span "Unit 2 - Class Structure and Design" at bounding box center [62, 107] width 62 height 10
